Goal: Task Accomplishment & Management: Use online tool/utility

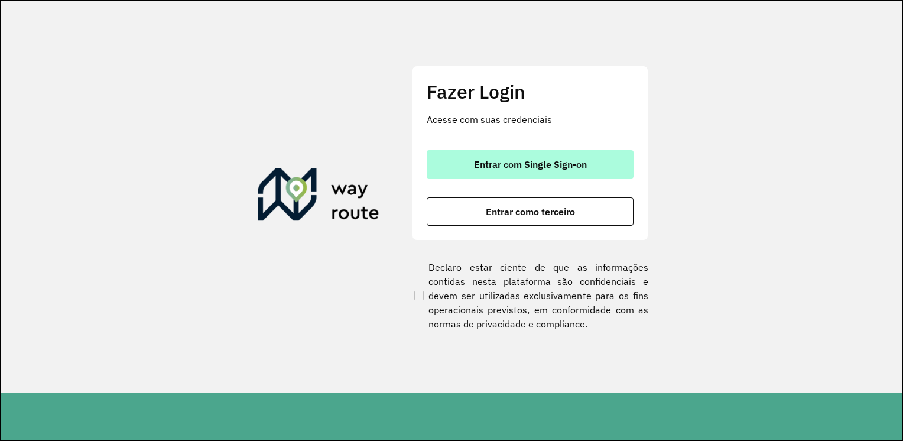
click at [536, 169] on span "Entrar com Single Sign-on" at bounding box center [530, 164] width 113 height 9
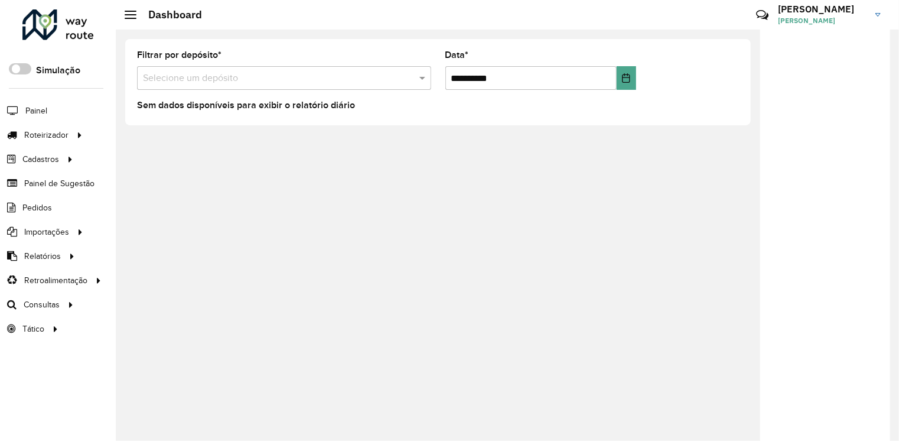
click at [645, 382] on div "**********" at bounding box center [507, 235] width 783 height 411
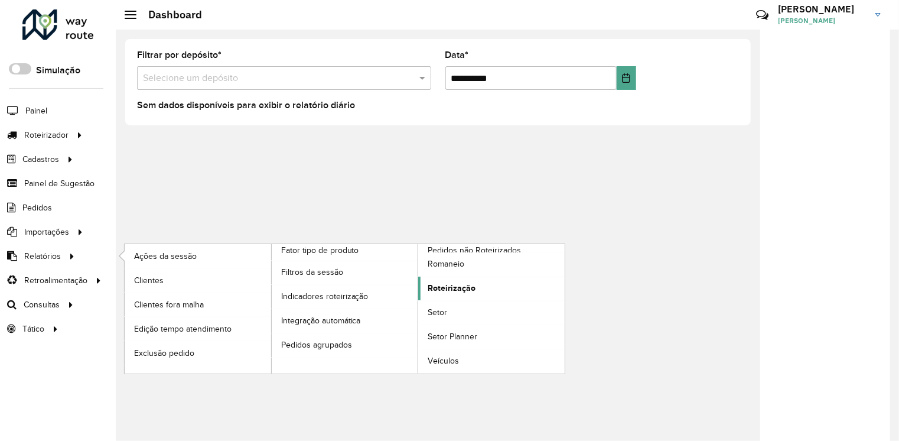
click at [446, 283] on span "Roteirização" at bounding box center [452, 288] width 48 height 12
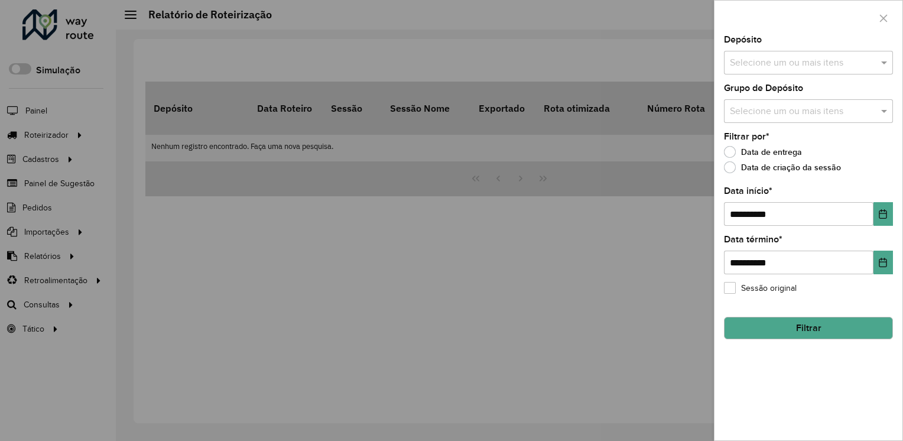
click at [744, 326] on button "Filtrar" at bounding box center [808, 328] width 169 height 22
